Goal: Task Accomplishment & Management: Use online tool/utility

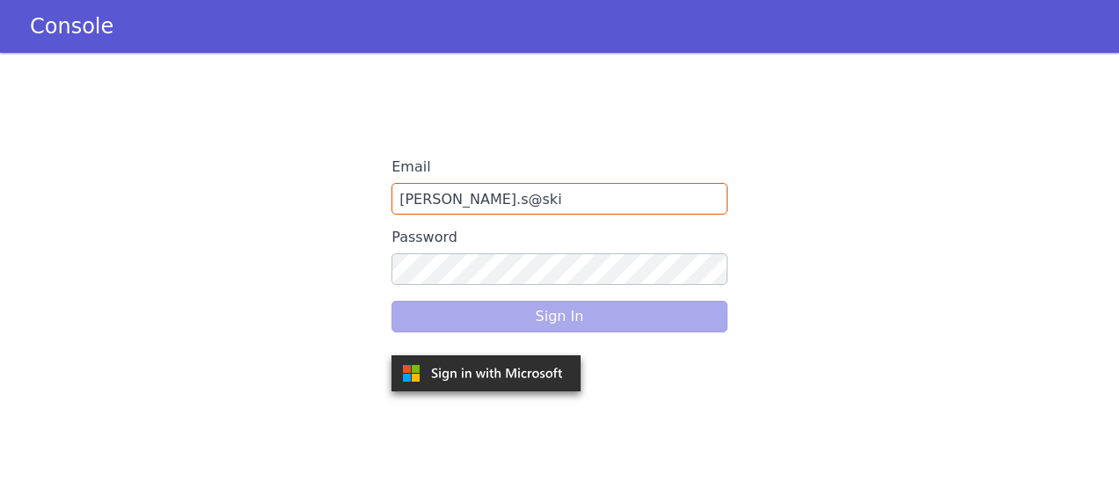
type input "jithin.s@skit"
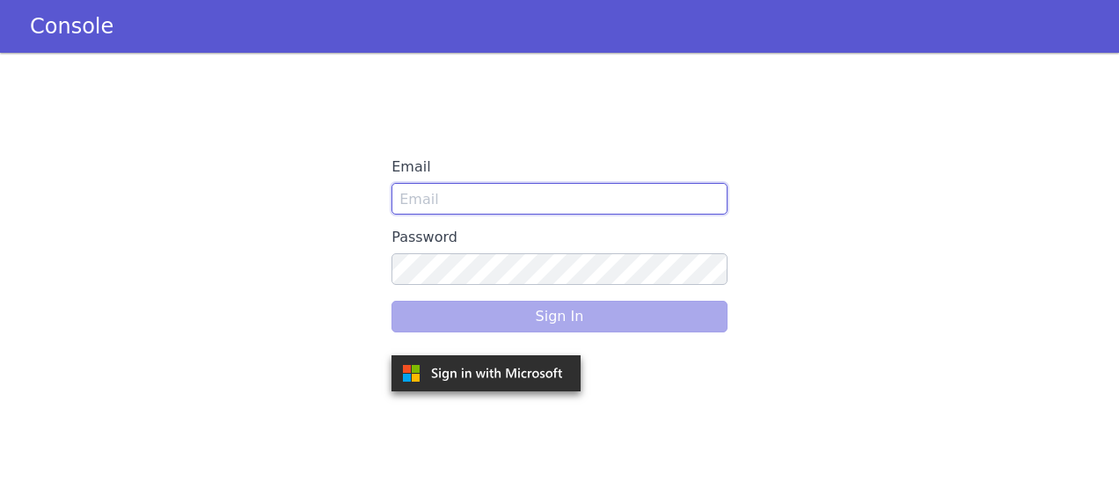
click at [448, 195] on input "Email" at bounding box center [560, 199] width 336 height 32
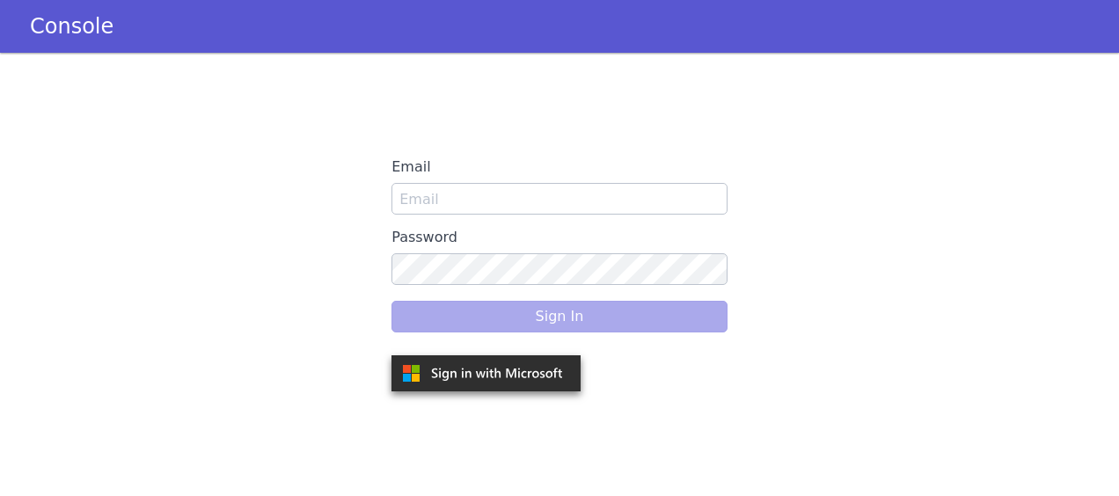
click at [487, 218] on div "Email Password Sign In" at bounding box center [560, 274] width 336 height 246
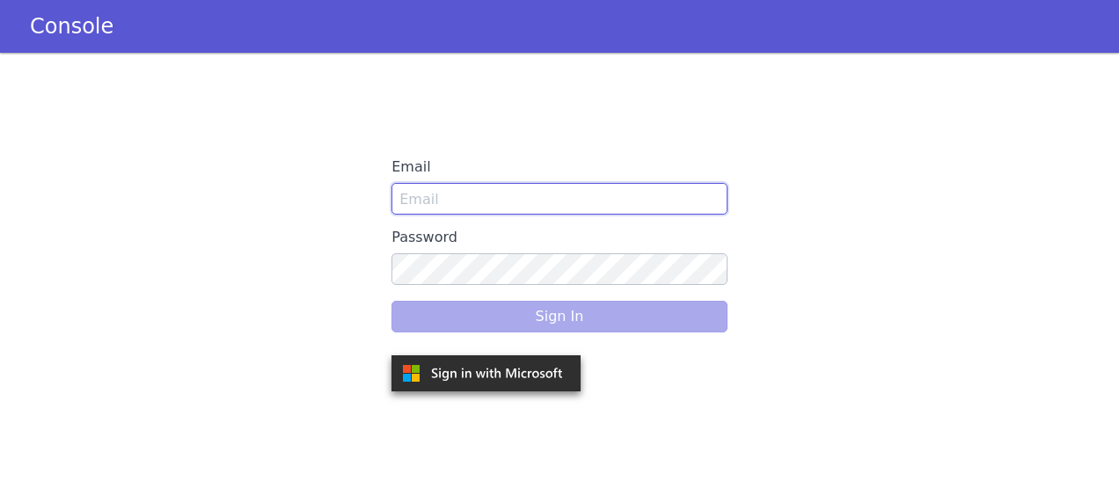
click at [471, 204] on input "Email" at bounding box center [560, 199] width 336 height 32
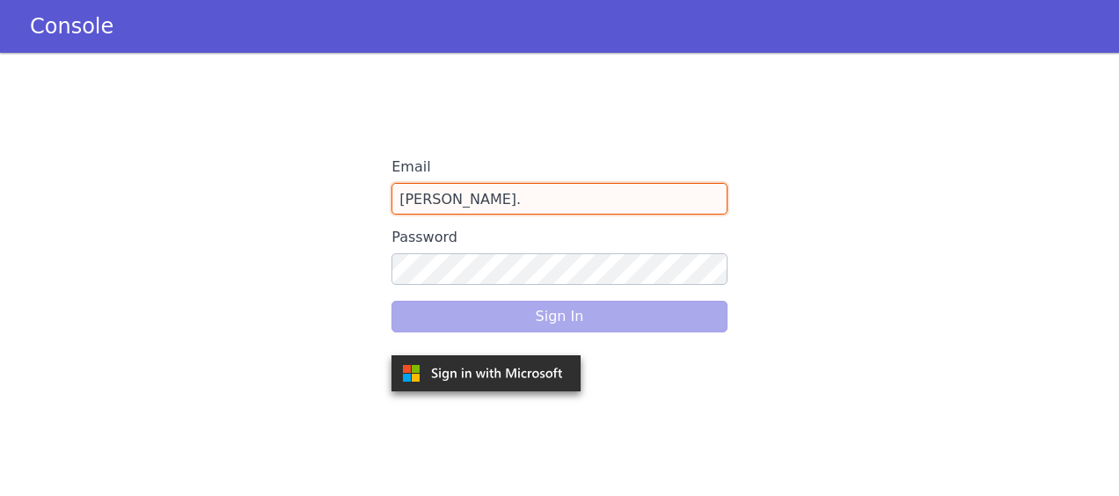
type input "[PERSON_NAME].s"
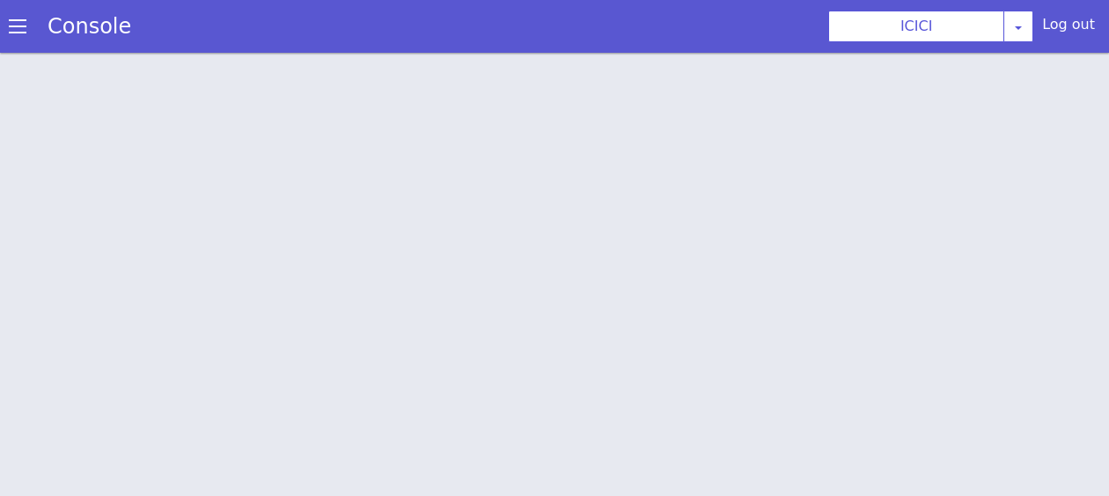
scroll to position [5, 0]
